Goal: Entertainment & Leisure: Browse casually

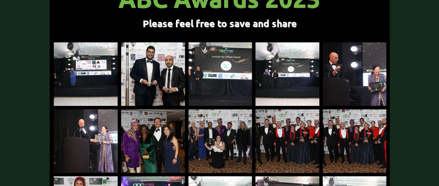
scroll to position [115, 0]
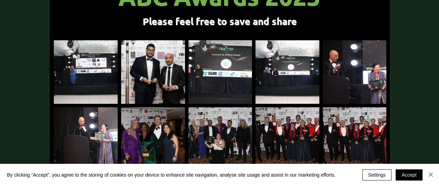
click at [157, 60] on img at bounding box center [153, 72] width 64 height 64
click at [164, 73] on img "main content" at bounding box center [153, 72] width 64 height 64
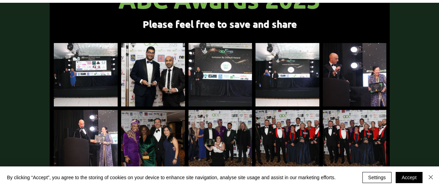
scroll to position [0, 0]
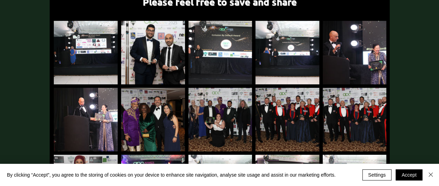
scroll to position [140, 0]
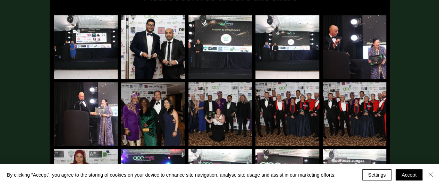
click at [429, 171] on img "Close" at bounding box center [431, 174] width 8 height 8
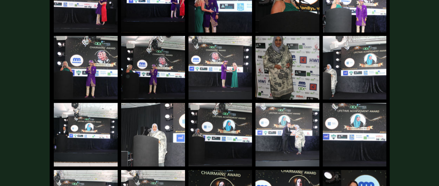
scroll to position [792, 0]
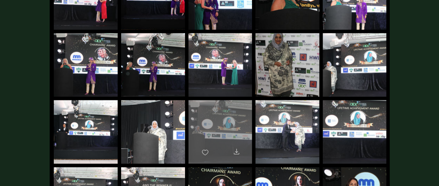
click at [233, 123] on div "main content" at bounding box center [221, 128] width 64 height 57
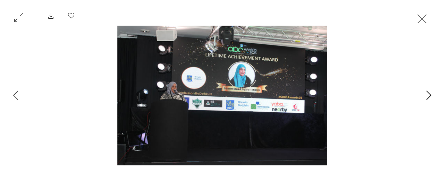
click at [430, 94] on icon "Next Item" at bounding box center [428, 95] width 5 height 9
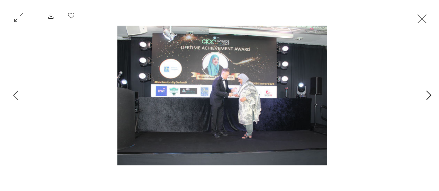
click at [435, 97] on button "Next Item" at bounding box center [428, 95] width 17 height 17
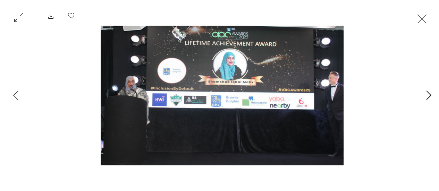
click at [427, 98] on icon "Next Item" at bounding box center [428, 95] width 5 height 9
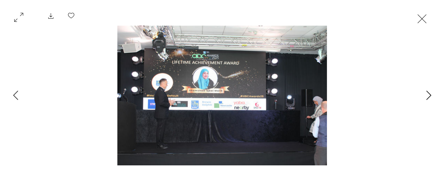
click at [427, 98] on icon "Next Item" at bounding box center [428, 95] width 5 height 9
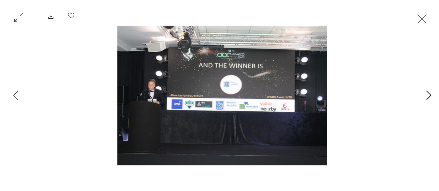
click at [427, 98] on icon "Next Item" at bounding box center [428, 95] width 5 height 9
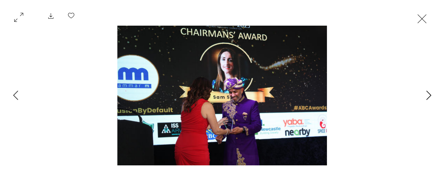
click at [427, 98] on icon "Next Item" at bounding box center [428, 95] width 5 height 9
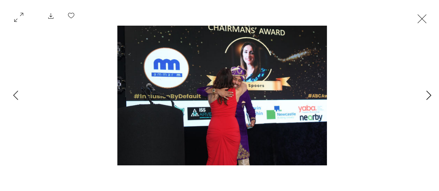
click at [427, 98] on icon "Next Item" at bounding box center [428, 95] width 5 height 9
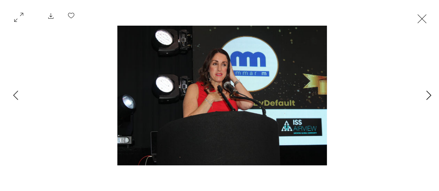
click at [427, 98] on icon "Next Item" at bounding box center [428, 95] width 5 height 9
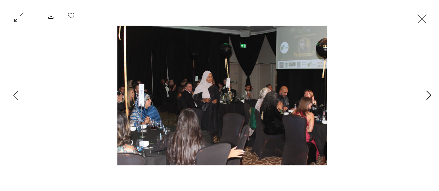
click at [427, 98] on icon "Next Item" at bounding box center [428, 95] width 5 height 9
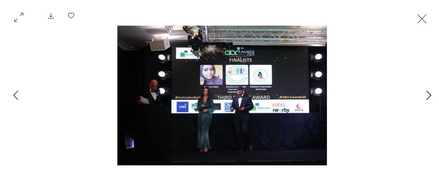
click at [427, 98] on icon "Next Item" at bounding box center [428, 95] width 5 height 9
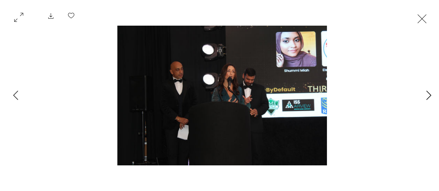
click at [427, 98] on icon "Next Item" at bounding box center [428, 95] width 5 height 9
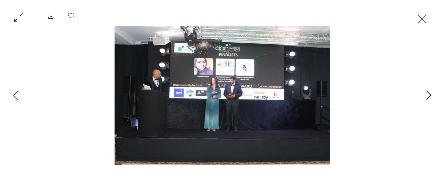
click at [427, 98] on icon "Next Item" at bounding box center [428, 95] width 5 height 9
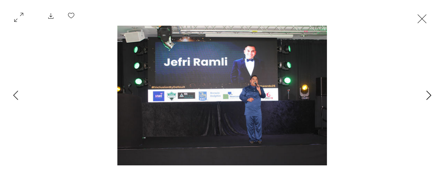
click at [427, 98] on icon "Next Item" at bounding box center [428, 95] width 5 height 9
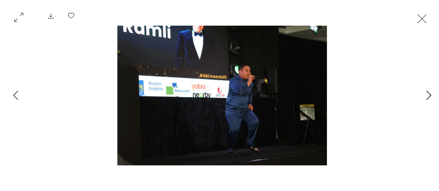
click at [427, 98] on icon "Next Item" at bounding box center [428, 95] width 5 height 9
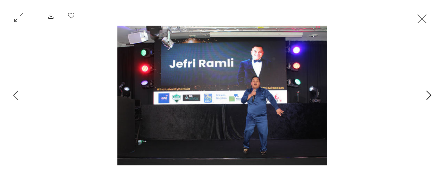
click at [427, 98] on icon "Next Item" at bounding box center [428, 95] width 5 height 9
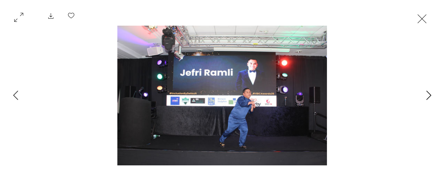
click at [427, 98] on icon "Next Item" at bounding box center [428, 95] width 5 height 9
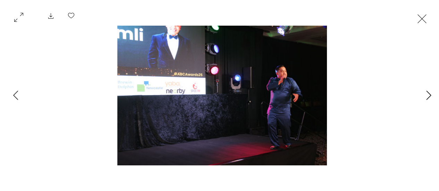
click at [428, 96] on icon "Next Item" at bounding box center [428, 95] width 5 height 9
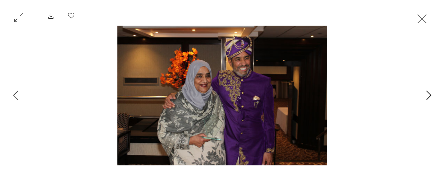
click at [428, 96] on icon "Next Item" at bounding box center [428, 95] width 5 height 9
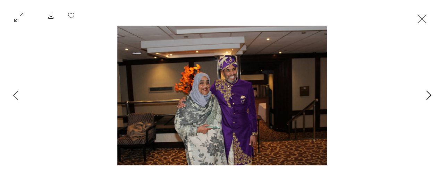
click at [428, 96] on icon "Next Item" at bounding box center [428, 95] width 5 height 9
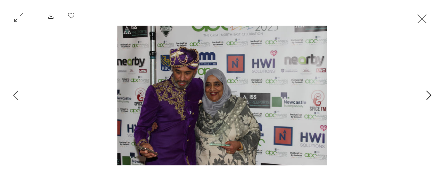
click at [428, 96] on icon "Next Item" at bounding box center [428, 95] width 5 height 9
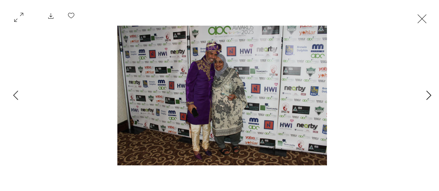
click at [428, 96] on icon "Next Item" at bounding box center [428, 95] width 5 height 9
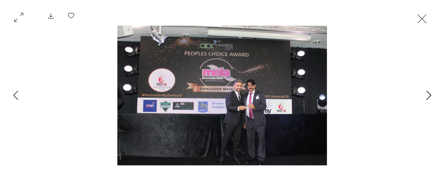
click at [428, 96] on icon "Next Item" at bounding box center [428, 95] width 5 height 9
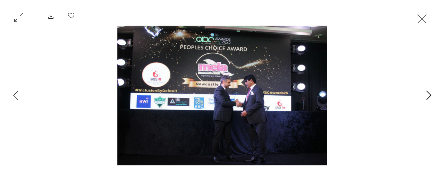
click at [428, 96] on icon "Next Item" at bounding box center [428, 95] width 5 height 9
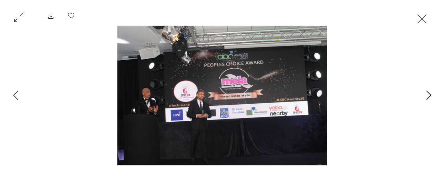
click at [428, 96] on icon "Next Item" at bounding box center [428, 95] width 5 height 9
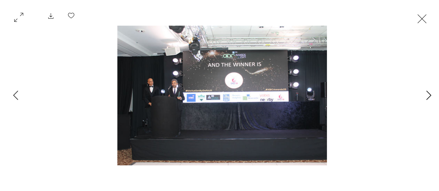
click at [428, 96] on icon "Next Item" at bounding box center [428, 95] width 5 height 9
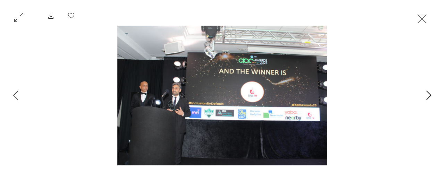
click at [428, 96] on icon "Next Item" at bounding box center [428, 95] width 5 height 9
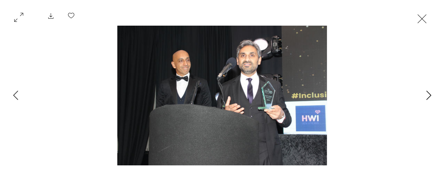
click at [428, 96] on icon "Next Item" at bounding box center [428, 95] width 5 height 9
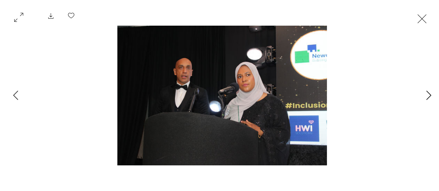
click at [428, 96] on icon "Next Item" at bounding box center [428, 95] width 5 height 9
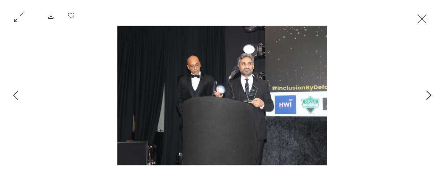
click at [428, 96] on icon "Next Item" at bounding box center [428, 95] width 5 height 9
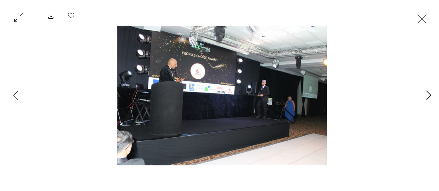
click at [428, 96] on icon "Next Item" at bounding box center [428, 95] width 5 height 9
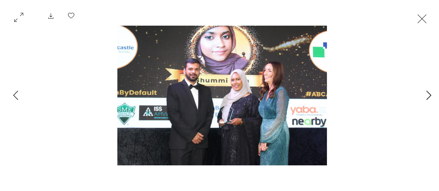
click at [428, 96] on icon "Next Item" at bounding box center [428, 95] width 5 height 9
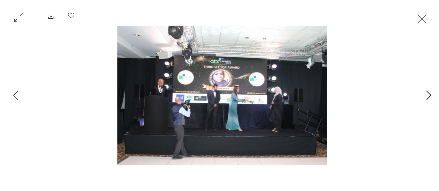
click at [428, 96] on icon "Next Item" at bounding box center [428, 95] width 5 height 9
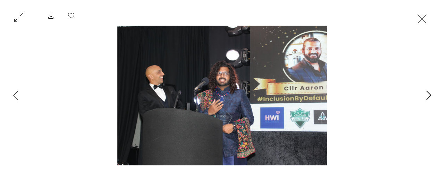
click at [428, 96] on icon "Next Item" at bounding box center [428, 95] width 5 height 9
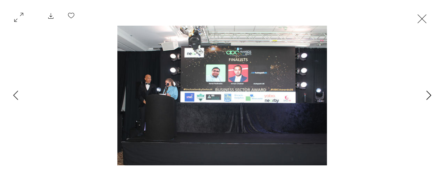
click at [428, 96] on icon "Next Item" at bounding box center [428, 95] width 5 height 9
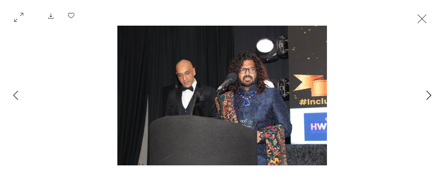
click at [428, 96] on icon "Next Item" at bounding box center [428, 95] width 5 height 9
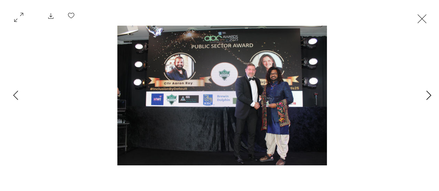
click at [428, 96] on icon "Next Item" at bounding box center [428, 95] width 5 height 9
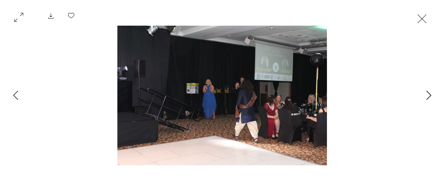
click at [428, 96] on icon "Next Item" at bounding box center [428, 95] width 5 height 9
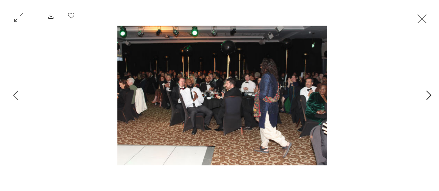
click at [428, 96] on icon "Next Item" at bounding box center [428, 95] width 5 height 9
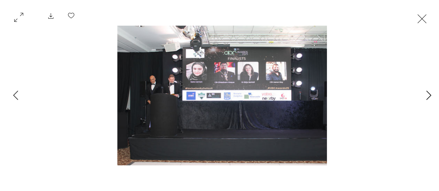
click at [428, 96] on icon "Next Item" at bounding box center [428, 95] width 5 height 9
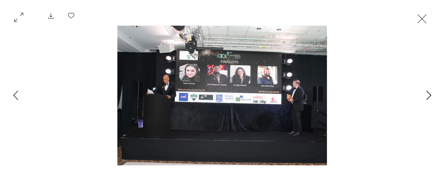
click at [428, 96] on icon "Next Item" at bounding box center [428, 95] width 5 height 9
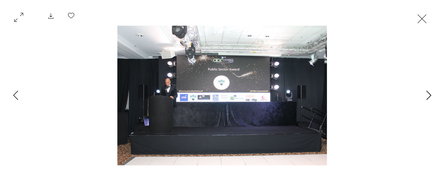
click at [428, 96] on icon "Next Item" at bounding box center [428, 95] width 5 height 9
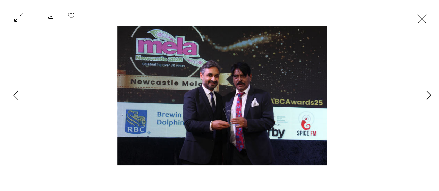
click at [428, 96] on icon "Next Item" at bounding box center [428, 95] width 5 height 9
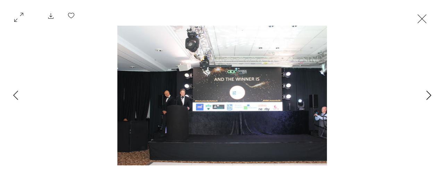
click at [428, 96] on icon "Next Item" at bounding box center [428, 95] width 5 height 9
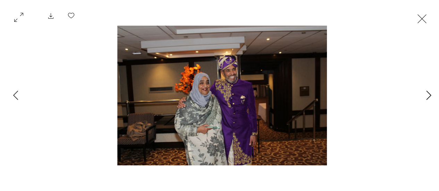
click at [428, 96] on icon "Next Item" at bounding box center [428, 95] width 5 height 9
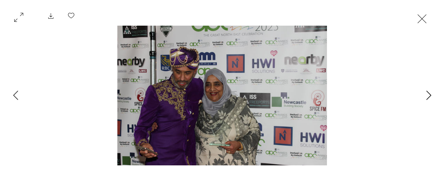
click at [428, 96] on icon "Next Item" at bounding box center [428, 95] width 5 height 9
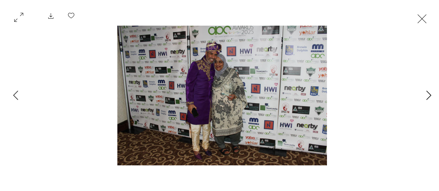
click at [428, 96] on icon "Next Item" at bounding box center [428, 95] width 5 height 9
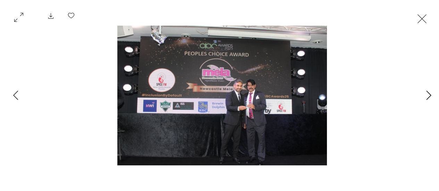
click at [428, 96] on icon "Next Item" at bounding box center [428, 95] width 5 height 9
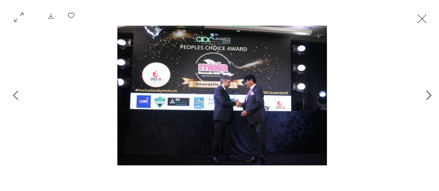
click at [428, 96] on icon "Next Item" at bounding box center [428, 95] width 5 height 9
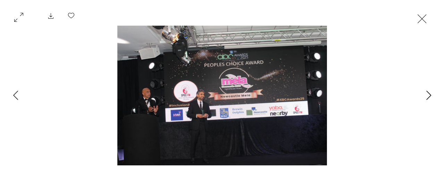
click at [428, 96] on icon "Next Item" at bounding box center [428, 95] width 5 height 9
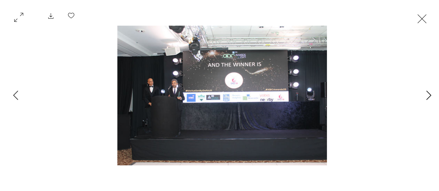
click at [428, 96] on icon "Next Item" at bounding box center [428, 95] width 5 height 9
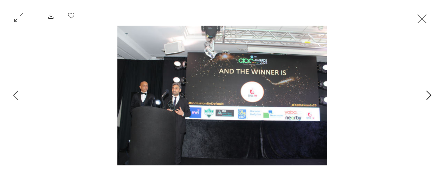
click at [428, 96] on icon "Next Item" at bounding box center [428, 95] width 5 height 9
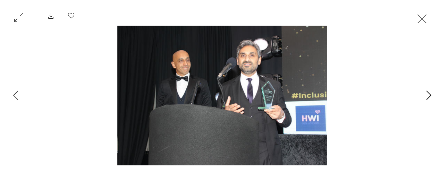
click at [428, 96] on icon "Next Item" at bounding box center [428, 95] width 5 height 9
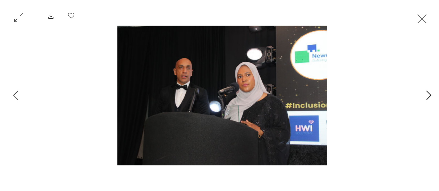
click at [428, 96] on icon "Next Item" at bounding box center [428, 95] width 5 height 9
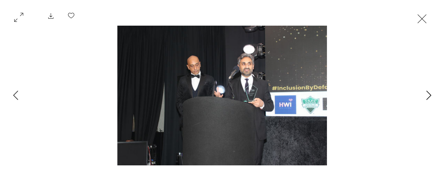
click at [428, 96] on icon "Next Item" at bounding box center [428, 95] width 5 height 9
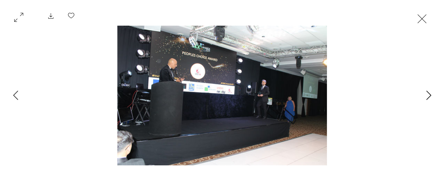
click at [428, 96] on icon "Next Item" at bounding box center [428, 95] width 5 height 9
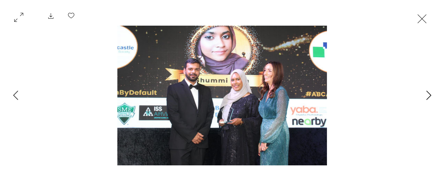
click at [428, 96] on icon "Next Item" at bounding box center [428, 95] width 5 height 9
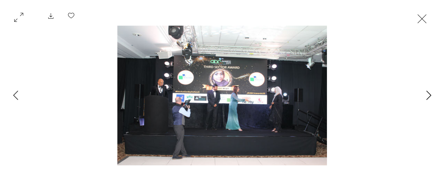
click at [428, 96] on icon "Next Item" at bounding box center [428, 95] width 5 height 9
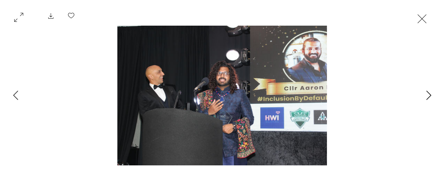
click at [428, 96] on icon "Next Item" at bounding box center [428, 95] width 5 height 9
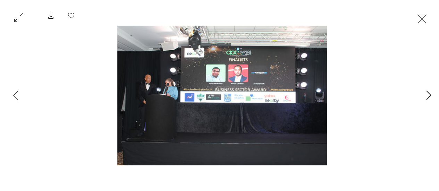
click at [428, 96] on icon "Next Item" at bounding box center [428, 95] width 5 height 9
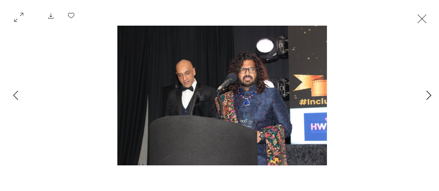
click at [428, 96] on icon "Next Item" at bounding box center [428, 95] width 5 height 9
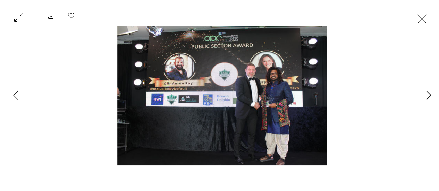
click at [428, 96] on icon "Next Item" at bounding box center [428, 95] width 5 height 9
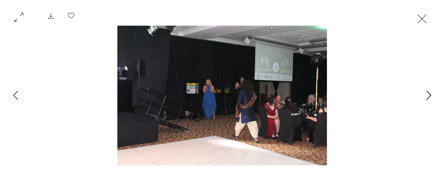
click at [428, 96] on icon "Next Item" at bounding box center [428, 95] width 5 height 9
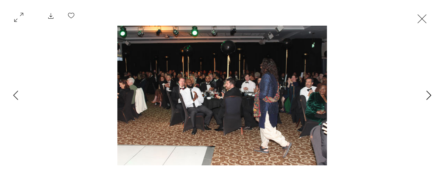
click at [428, 96] on icon "Next Item" at bounding box center [428, 95] width 5 height 9
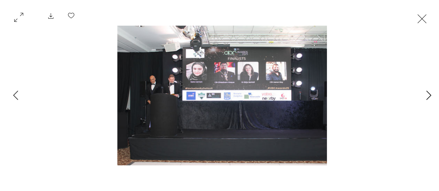
click at [428, 96] on icon "Next Item" at bounding box center [428, 95] width 5 height 9
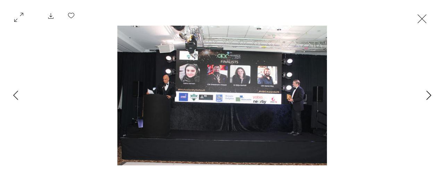
click at [428, 96] on icon "Next Item" at bounding box center [428, 95] width 5 height 9
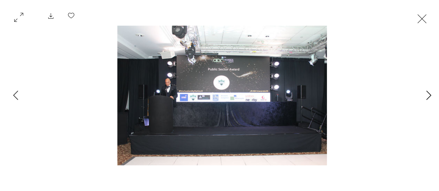
click at [428, 96] on icon "Next Item" at bounding box center [428, 95] width 5 height 9
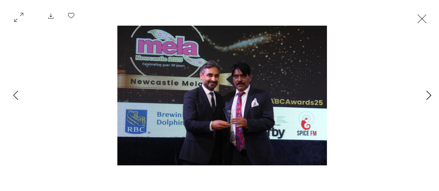
click at [428, 96] on icon "Next Item" at bounding box center [428, 95] width 5 height 9
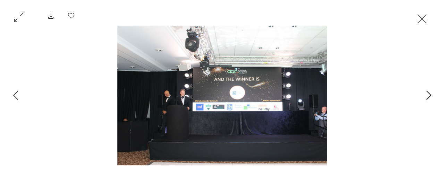
click at [428, 96] on icon "Next Item" at bounding box center [428, 95] width 5 height 9
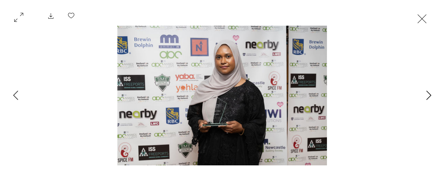
click at [428, 96] on icon "Next Item" at bounding box center [428, 95] width 5 height 9
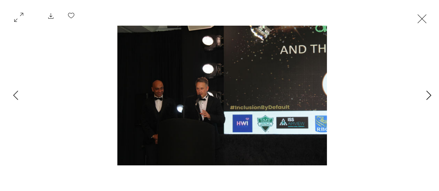
click at [428, 96] on icon "Next Item" at bounding box center [428, 95] width 5 height 9
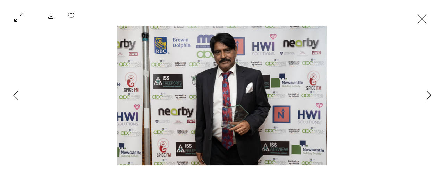
click at [428, 96] on icon "Next Item" at bounding box center [428, 95] width 5 height 9
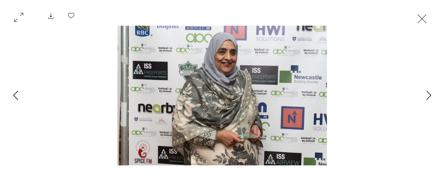
click at [15, 93] on icon "Previous Item" at bounding box center [15, 95] width 5 height 9
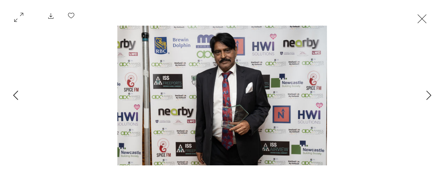
click at [15, 93] on icon "Previous Item" at bounding box center [15, 95] width 5 height 9
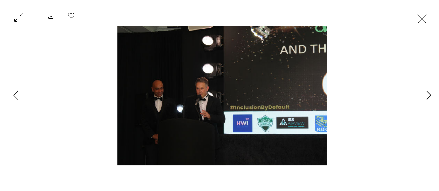
click at [429, 98] on icon "Next Item" at bounding box center [428, 95] width 5 height 9
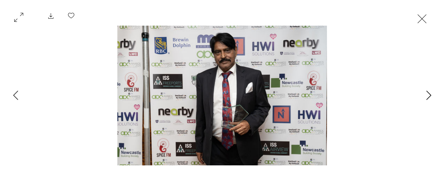
click at [429, 98] on icon "Next Item" at bounding box center [428, 95] width 5 height 9
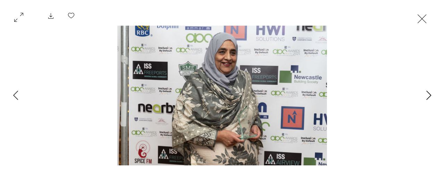
click at [429, 98] on icon "Next Item" at bounding box center [428, 95] width 5 height 9
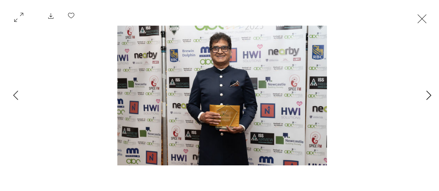
click at [429, 98] on icon "Next Item" at bounding box center [428, 95] width 5 height 9
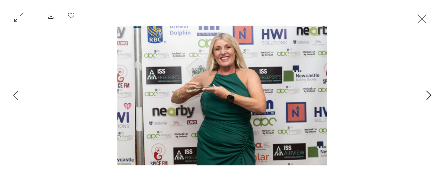
click at [429, 98] on icon "Next Item" at bounding box center [428, 95] width 5 height 9
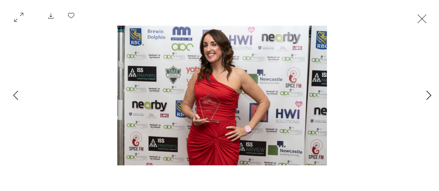
click at [429, 98] on icon "Next Item" at bounding box center [428, 95] width 5 height 9
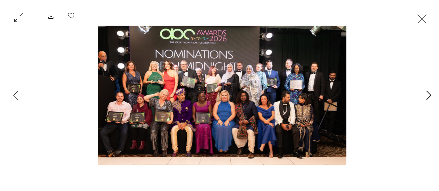
click at [429, 98] on icon "Next Item" at bounding box center [428, 95] width 5 height 9
click at [371, 115] on div "Gallery item, detailed view" at bounding box center [222, 96] width 382 height 140
click at [430, 93] on icon "Next Item" at bounding box center [428, 95] width 5 height 9
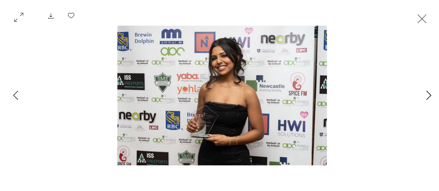
click at [430, 93] on icon "Next Item" at bounding box center [428, 95] width 5 height 9
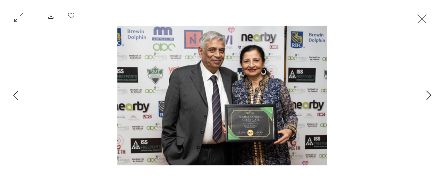
click at [20, 97] on button "Previous Item" at bounding box center [15, 95] width 17 height 17
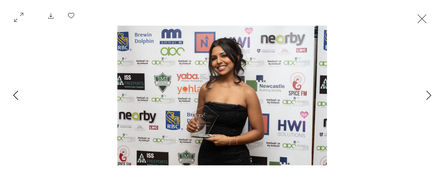
click at [20, 97] on button "Previous Item" at bounding box center [15, 95] width 17 height 17
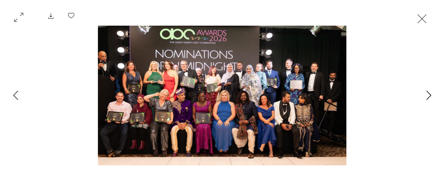
click at [429, 94] on icon "Next Item" at bounding box center [428, 95] width 5 height 9
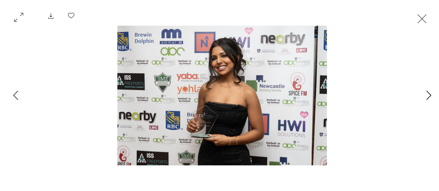
click at [429, 94] on icon "Next Item" at bounding box center [428, 95] width 5 height 9
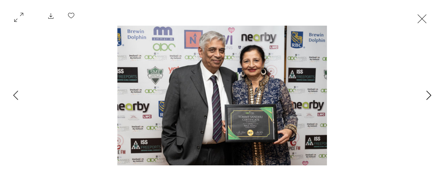
click at [429, 94] on icon "Next Item" at bounding box center [428, 95] width 5 height 9
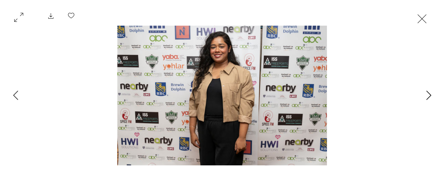
click at [429, 94] on icon "Next Item" at bounding box center [428, 95] width 5 height 9
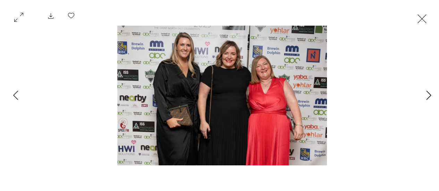
click at [429, 94] on icon "Next Item" at bounding box center [428, 95] width 5 height 9
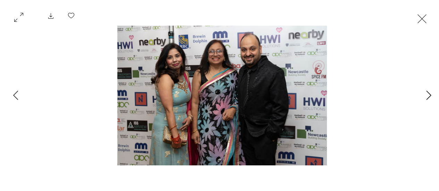
click at [429, 94] on icon "Next Item" at bounding box center [428, 95] width 5 height 9
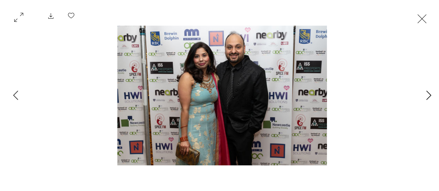
click at [429, 94] on icon "Next Item" at bounding box center [428, 95] width 5 height 9
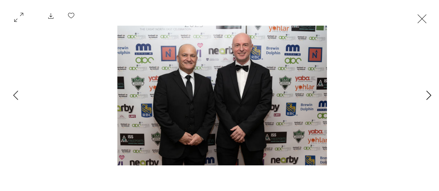
click at [429, 94] on icon "Next Item" at bounding box center [428, 95] width 5 height 9
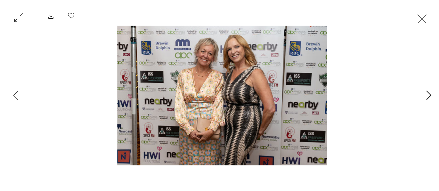
click at [429, 94] on icon "Next Item" at bounding box center [428, 95] width 5 height 9
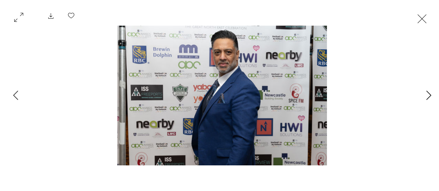
click at [429, 94] on icon "Next Item" at bounding box center [428, 95] width 5 height 9
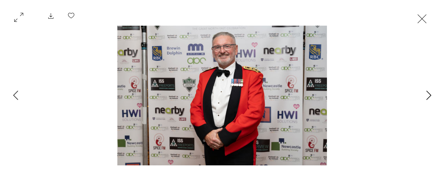
click at [429, 94] on icon "Next Item" at bounding box center [428, 95] width 5 height 9
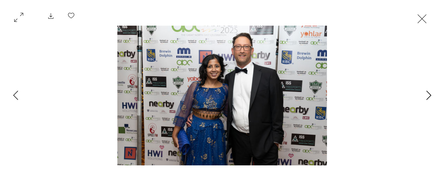
click at [429, 94] on icon "Next Item" at bounding box center [428, 95] width 5 height 9
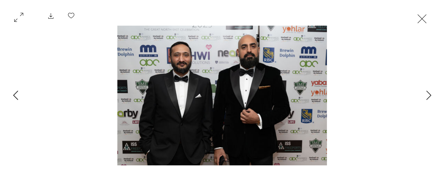
click at [16, 95] on icon "Previous Item" at bounding box center [15, 95] width 5 height 9
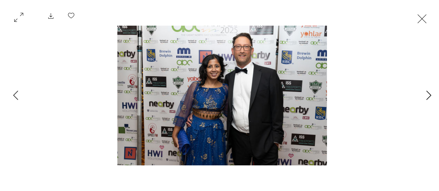
click at [424, 95] on button "Next Item" at bounding box center [428, 95] width 17 height 17
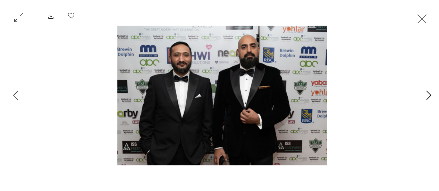
click at [424, 95] on button "Next Item" at bounding box center [428, 95] width 17 height 17
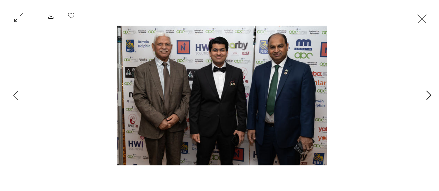
click at [424, 95] on button "Next Item" at bounding box center [428, 95] width 17 height 17
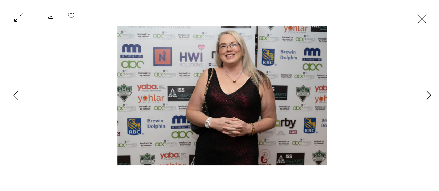
click at [424, 95] on button "Next Item" at bounding box center [428, 95] width 17 height 17
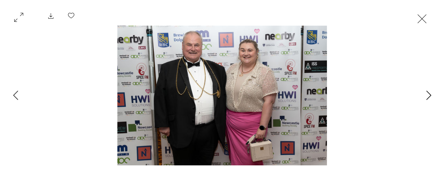
click at [424, 95] on button "Next Item" at bounding box center [428, 95] width 17 height 17
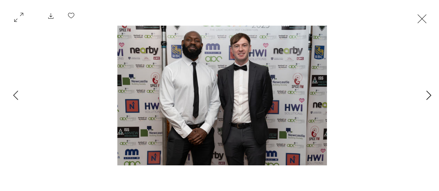
click at [424, 95] on button "Next Item" at bounding box center [428, 95] width 17 height 17
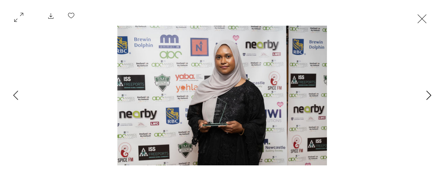
click at [424, 95] on button "Next Item" at bounding box center [428, 95] width 17 height 17
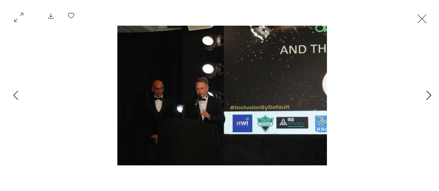
click at [424, 95] on button "Next Item" at bounding box center [428, 95] width 17 height 17
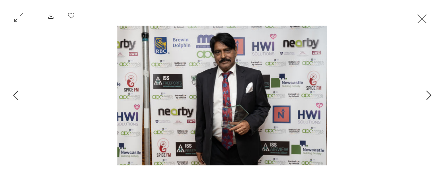
click at [17, 94] on icon "Previous Item" at bounding box center [15, 95] width 5 height 9
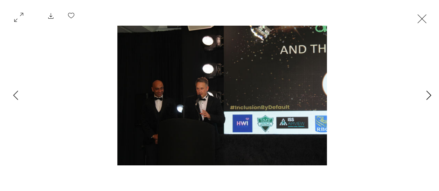
click at [431, 94] on icon "Next Item" at bounding box center [428, 95] width 5 height 9
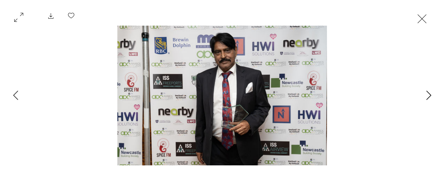
click at [431, 94] on icon "Next Item" at bounding box center [428, 95] width 5 height 9
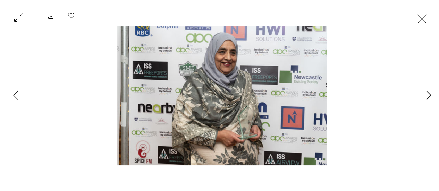
click at [431, 94] on icon "Next Item" at bounding box center [428, 95] width 5 height 9
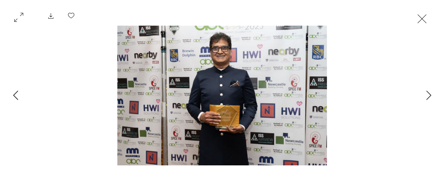
click at [13, 90] on button "Previous Item" at bounding box center [15, 95] width 17 height 17
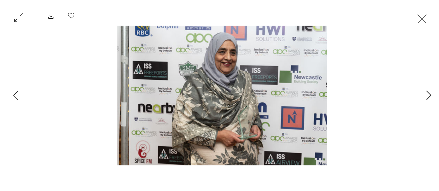
click at [13, 90] on button "Previous Item" at bounding box center [15, 95] width 17 height 17
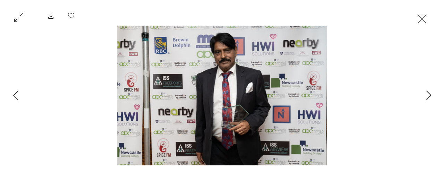
click at [13, 90] on button "Previous Item" at bounding box center [15, 95] width 17 height 17
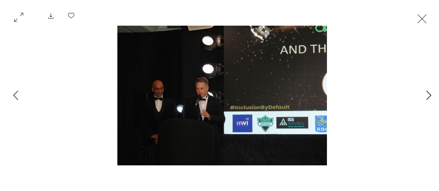
click at [426, 93] on icon "Next Item" at bounding box center [428, 95] width 5 height 9
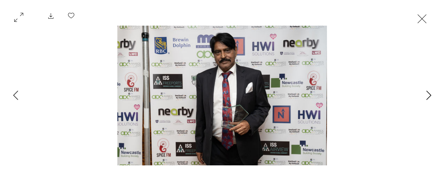
click at [426, 93] on icon "Next Item" at bounding box center [428, 95] width 5 height 9
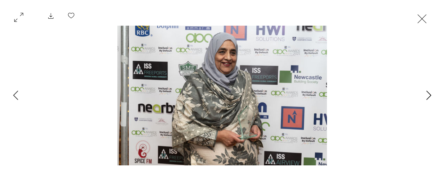
click at [426, 93] on icon "Next Item" at bounding box center [428, 95] width 5 height 9
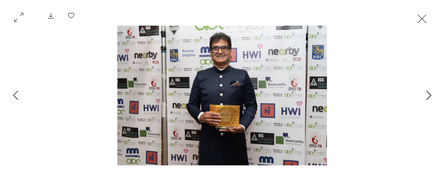
click at [426, 93] on icon "Next Item" at bounding box center [428, 95] width 5 height 9
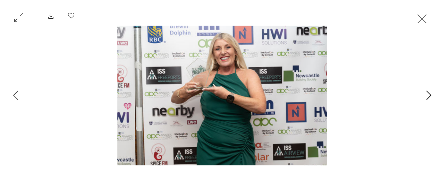
click at [426, 93] on icon "Next Item" at bounding box center [428, 95] width 5 height 9
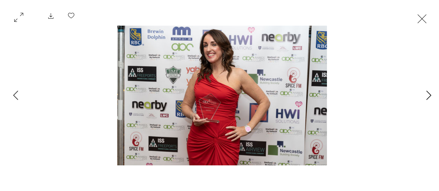
click at [426, 93] on icon "Next Item" at bounding box center [428, 95] width 5 height 9
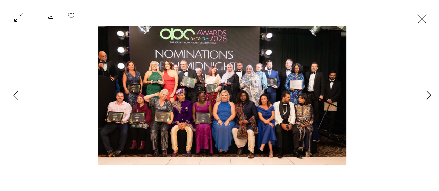
click at [426, 93] on icon "Next Item" at bounding box center [428, 95] width 5 height 9
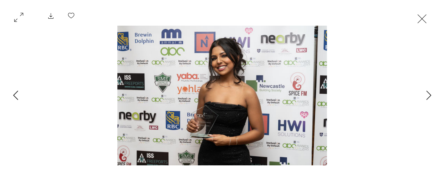
click at [12, 99] on button "Previous Item" at bounding box center [15, 95] width 17 height 17
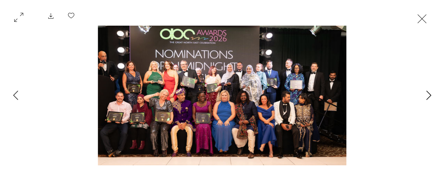
click at [428, 92] on icon "Next Item" at bounding box center [428, 95] width 5 height 9
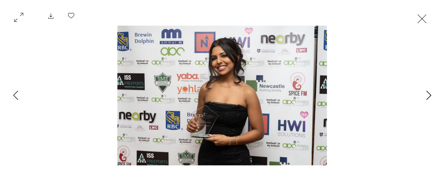
click at [428, 92] on icon "Next Item" at bounding box center [428, 95] width 5 height 9
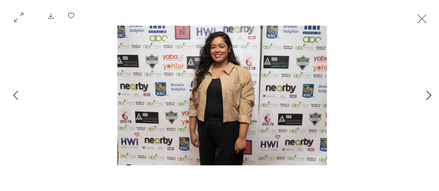
click at [428, 92] on icon "Next Item" at bounding box center [428, 95] width 5 height 9
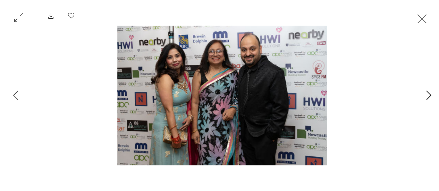
click at [428, 92] on icon "Next Item" at bounding box center [428, 95] width 5 height 9
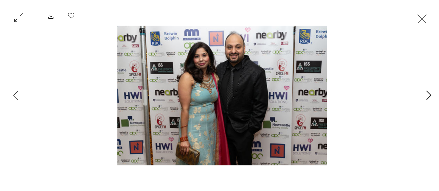
click at [428, 92] on icon "Next Item" at bounding box center [428, 95] width 5 height 9
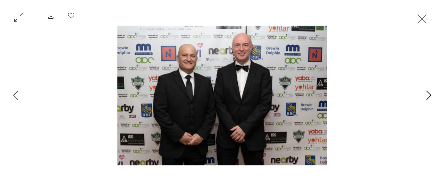
click at [428, 92] on icon "Next Item" at bounding box center [428, 95] width 5 height 9
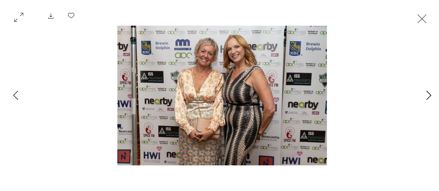
click at [428, 92] on icon "Next Item" at bounding box center [428, 95] width 5 height 9
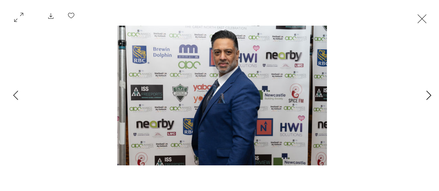
click at [428, 92] on icon "Next Item" at bounding box center [428, 95] width 5 height 9
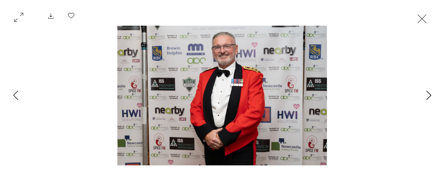
click at [428, 92] on icon "Next Item" at bounding box center [428, 95] width 5 height 9
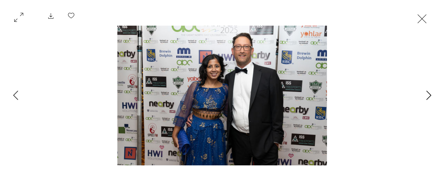
click at [428, 92] on icon "Next Item" at bounding box center [428, 95] width 5 height 9
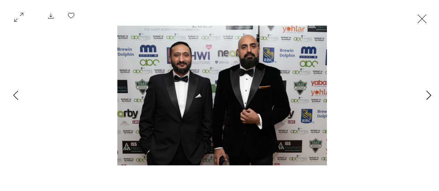
click at [428, 92] on icon "Next Item" at bounding box center [428, 95] width 5 height 9
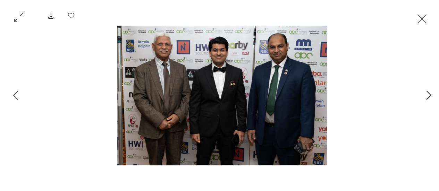
click at [428, 92] on icon "Next Item" at bounding box center [428, 95] width 5 height 9
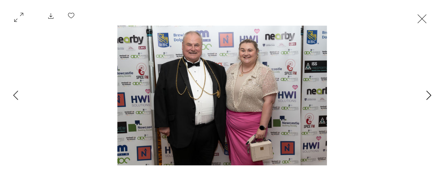
click at [428, 92] on icon "Next Item" at bounding box center [428, 95] width 5 height 9
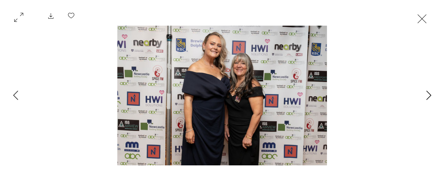
click at [428, 92] on icon "Next Item" at bounding box center [428, 95] width 5 height 9
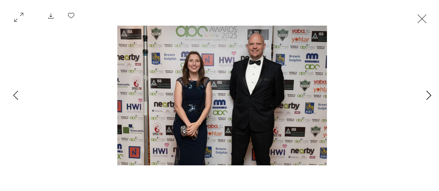
click at [428, 92] on icon "Next Item" at bounding box center [428, 95] width 5 height 9
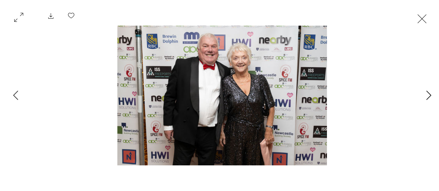
click at [428, 92] on icon "Next Item" at bounding box center [428, 95] width 5 height 9
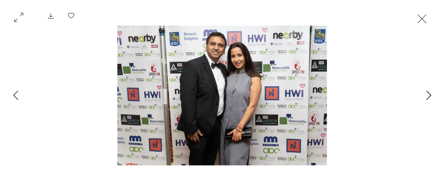
click at [428, 92] on icon "Next Item" at bounding box center [428, 95] width 5 height 9
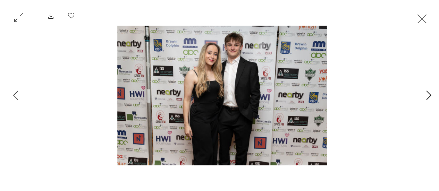
click at [428, 92] on icon "Next Item" at bounding box center [428, 95] width 5 height 9
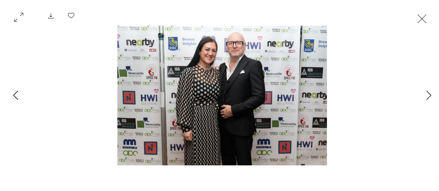
click at [18, 92] on button "Previous Item" at bounding box center [15, 95] width 17 height 17
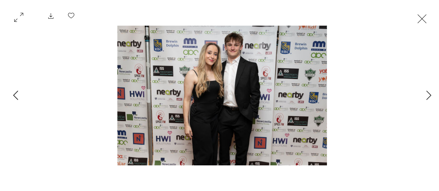
click at [18, 92] on button "Previous Item" at bounding box center [15, 95] width 17 height 17
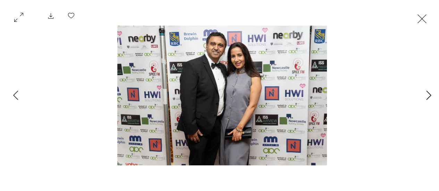
click at [432, 90] on button "Next Item" at bounding box center [428, 95] width 17 height 17
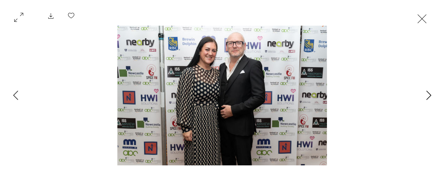
click at [432, 91] on button "Next Item" at bounding box center [428, 95] width 17 height 17
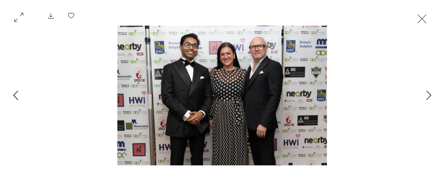
click at [15, 98] on icon "Previous Item" at bounding box center [15, 95] width 5 height 9
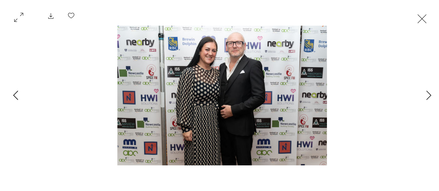
click at [15, 98] on icon "Previous Item" at bounding box center [15, 95] width 5 height 9
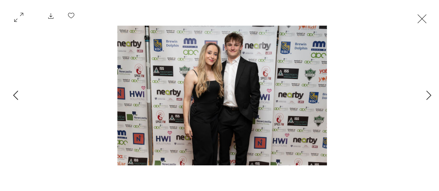
click at [15, 98] on icon "Previous Item" at bounding box center [15, 95] width 5 height 9
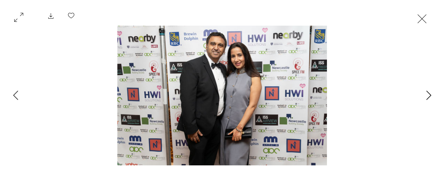
click at [431, 95] on icon "Next Item" at bounding box center [428, 95] width 5 height 9
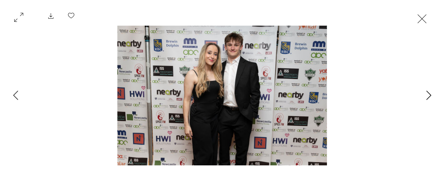
click at [431, 95] on icon "Next Item" at bounding box center [428, 95] width 5 height 9
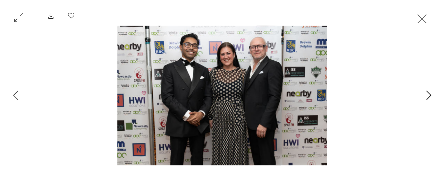
click at [431, 95] on icon "Next Item" at bounding box center [428, 95] width 5 height 9
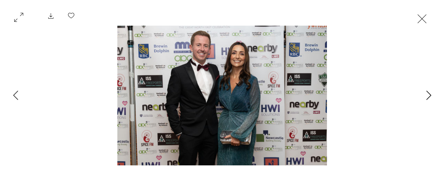
click at [431, 95] on icon "Next Item" at bounding box center [428, 95] width 5 height 9
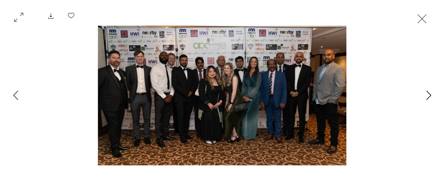
click at [431, 95] on icon "Next Item" at bounding box center [428, 95] width 5 height 9
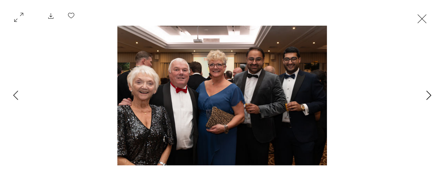
click at [431, 95] on icon "Next Item" at bounding box center [428, 95] width 5 height 9
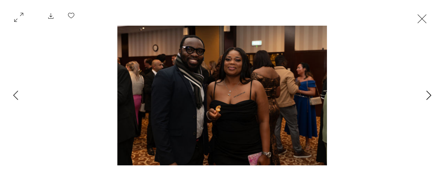
click at [431, 95] on icon "Next Item" at bounding box center [428, 95] width 5 height 9
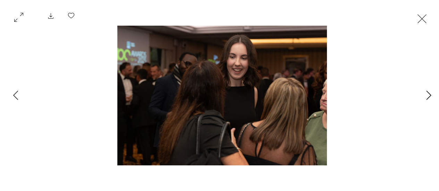
click at [431, 95] on icon "Next Item" at bounding box center [428, 95] width 5 height 9
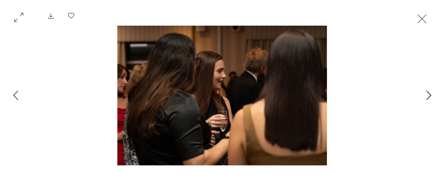
click at [431, 95] on icon "Next Item" at bounding box center [428, 95] width 5 height 9
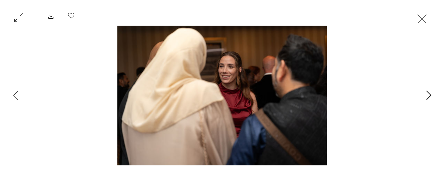
click at [431, 95] on icon "Next Item" at bounding box center [428, 95] width 5 height 9
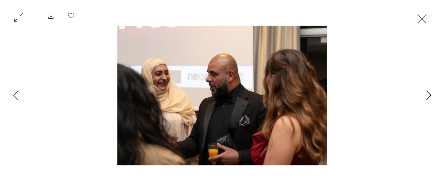
click at [431, 95] on icon "Next Item" at bounding box center [428, 95] width 5 height 9
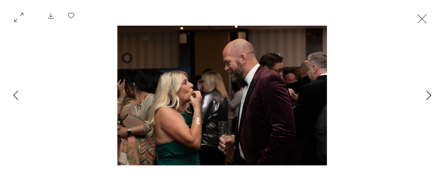
click at [431, 95] on icon "Next Item" at bounding box center [428, 95] width 5 height 9
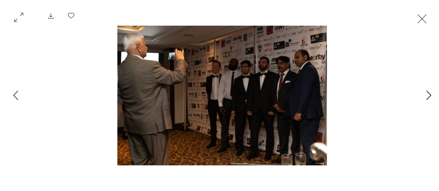
click at [431, 95] on icon "Next Item" at bounding box center [428, 95] width 5 height 9
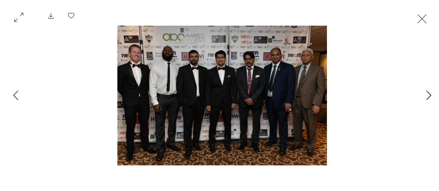
click at [431, 95] on icon "Next Item" at bounding box center [428, 95] width 5 height 9
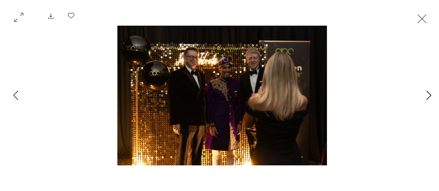
click at [431, 95] on icon "Next Item" at bounding box center [428, 95] width 5 height 9
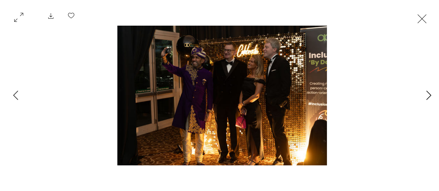
click at [431, 95] on icon "Next Item" at bounding box center [428, 95] width 5 height 9
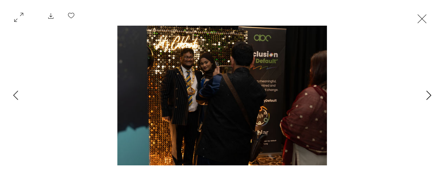
click at [431, 95] on icon "Next Item" at bounding box center [428, 95] width 5 height 9
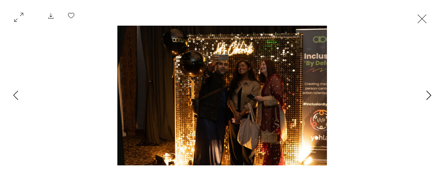
click at [431, 95] on icon "Next Item" at bounding box center [428, 95] width 5 height 9
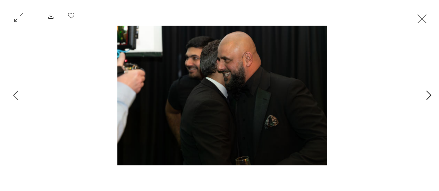
click at [431, 95] on icon "Next Item" at bounding box center [428, 95] width 5 height 9
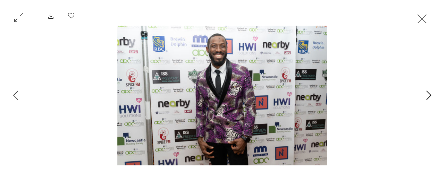
click at [431, 95] on icon "Next Item" at bounding box center [428, 95] width 5 height 9
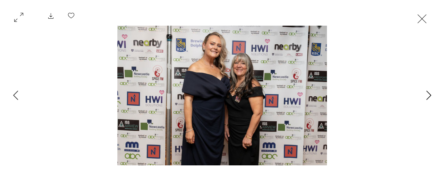
click at [431, 95] on icon "Next Item" at bounding box center [428, 95] width 5 height 9
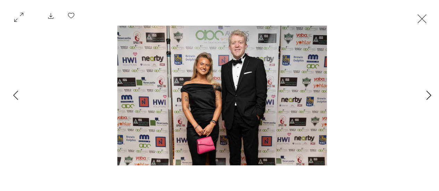
click at [431, 95] on icon "Next Item" at bounding box center [428, 95] width 5 height 9
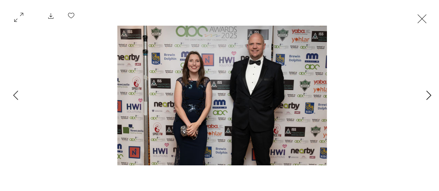
click at [431, 95] on icon "Next Item" at bounding box center [428, 95] width 5 height 9
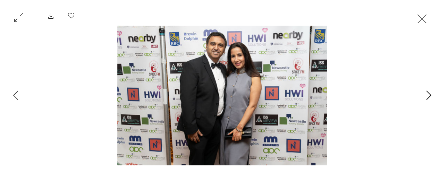
click at [431, 95] on icon "Next Item" at bounding box center [428, 95] width 5 height 9
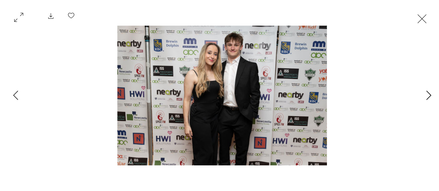
click at [431, 95] on icon "Next Item" at bounding box center [428, 95] width 5 height 9
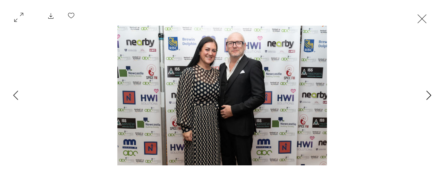
click at [431, 95] on icon "Next Item" at bounding box center [428, 95] width 5 height 9
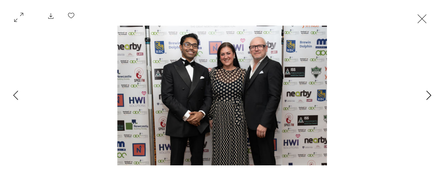
click at [431, 95] on icon "Next Item" at bounding box center [428, 95] width 5 height 9
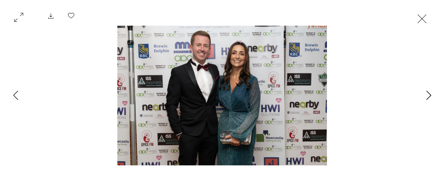
click at [431, 95] on icon "Next Item" at bounding box center [428, 95] width 5 height 9
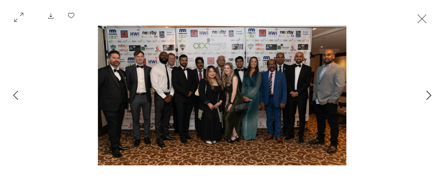
click at [431, 95] on icon "Next Item" at bounding box center [428, 95] width 5 height 9
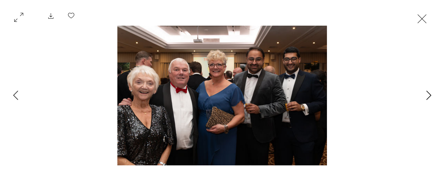
click at [431, 95] on icon "Next Item" at bounding box center [428, 95] width 5 height 9
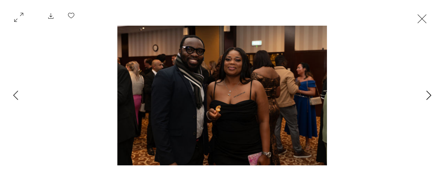
click at [431, 95] on icon "Next Item" at bounding box center [428, 95] width 5 height 9
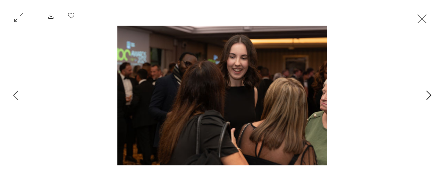
click at [431, 95] on icon "Next Item" at bounding box center [428, 95] width 5 height 9
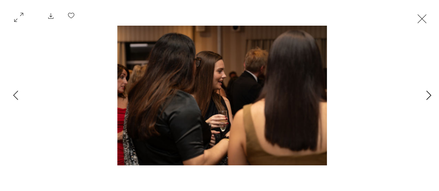
click at [431, 95] on icon "Next Item" at bounding box center [428, 95] width 5 height 9
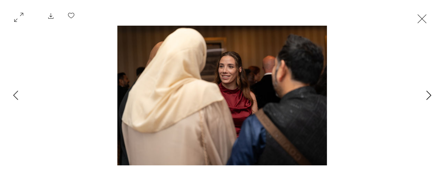
click at [431, 95] on icon "Next Item" at bounding box center [428, 95] width 5 height 9
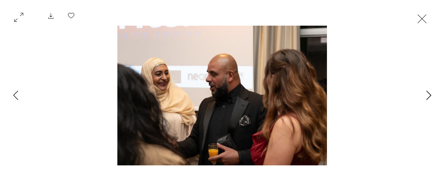
click at [431, 95] on icon "Next Item" at bounding box center [428, 95] width 5 height 9
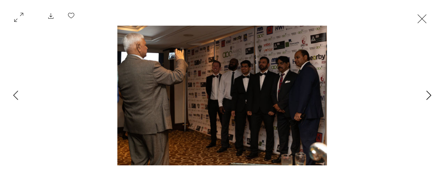
click at [431, 95] on icon "Next Item" at bounding box center [428, 95] width 5 height 9
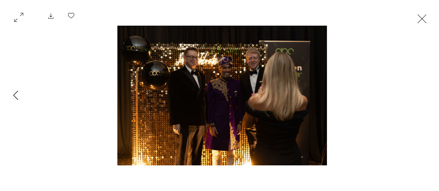
click at [431, 95] on div "Gallery item, detailed view" at bounding box center [222, 96] width 444 height 140
click at [3, 90] on div "Gallery item, detailed view" at bounding box center [222, 96] width 444 height 140
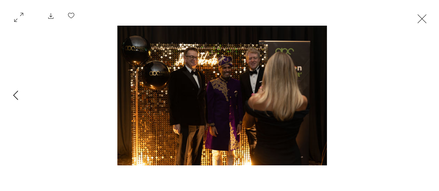
click at [21, 98] on button "Previous Item" at bounding box center [15, 95] width 17 height 17
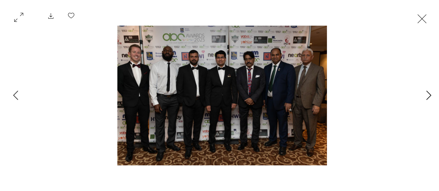
click at [425, 95] on button "Next Item" at bounding box center [428, 95] width 17 height 17
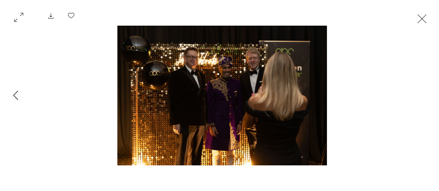
click at [425, 95] on div "Gallery item, detailed view" at bounding box center [222, 96] width 444 height 140
